Goal: Information Seeking & Learning: Learn about a topic

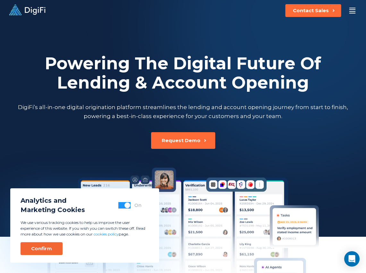
click at [54, 244] on button "Confirm" at bounding box center [42, 248] width 42 height 13
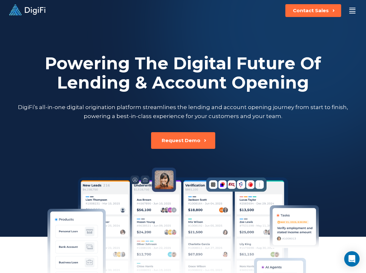
click at [354, 10] on div at bounding box center [352, 11] width 6 height 6
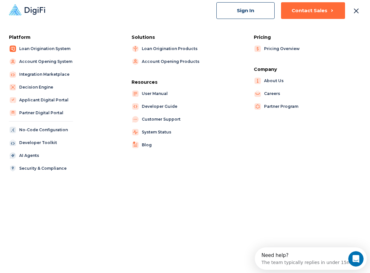
click at [48, 47] on link "Loan Origination System" at bounding box center [40, 48] width 62 height 9
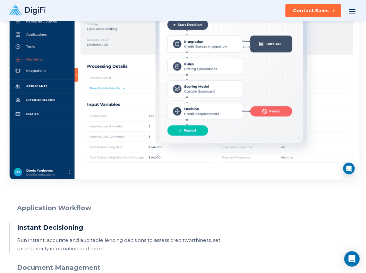
scroll to position [410, 0]
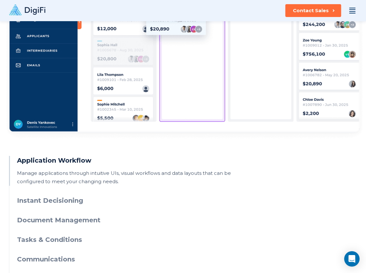
scroll to position [469, 0]
